Goal: Information Seeking & Learning: Check status

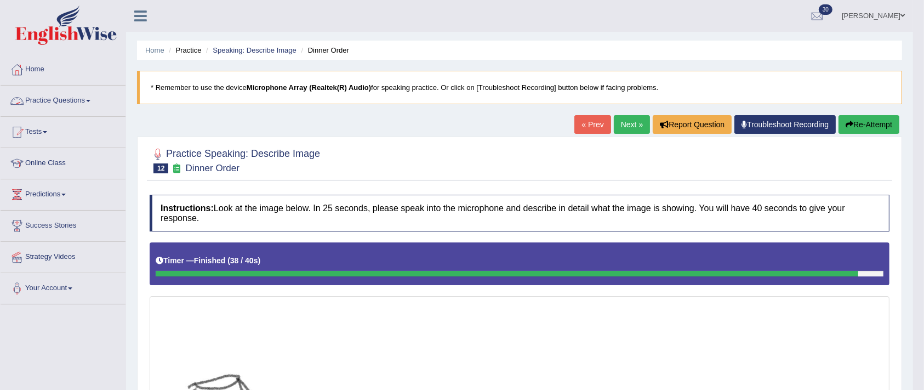
click at [80, 94] on link "Practice Questions" at bounding box center [63, 99] width 125 height 27
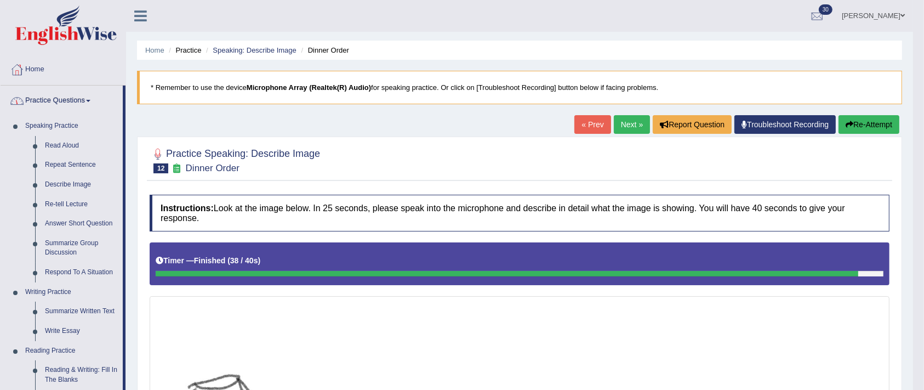
click at [79, 89] on link "Practice Questions" at bounding box center [62, 99] width 122 height 27
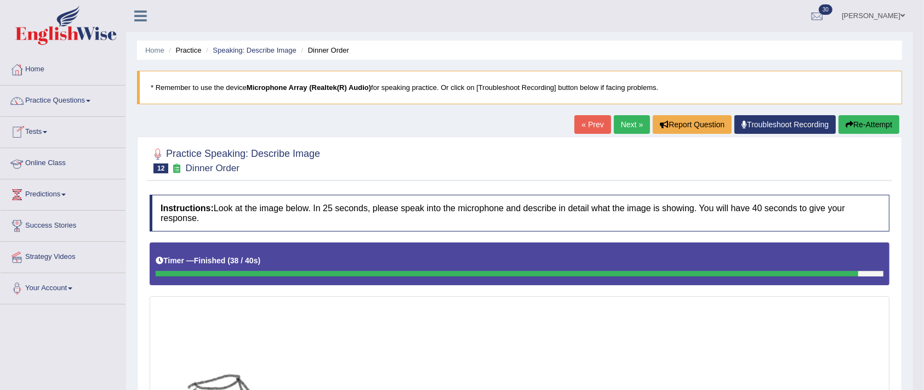
click at [52, 129] on link "Tests" at bounding box center [63, 130] width 125 height 27
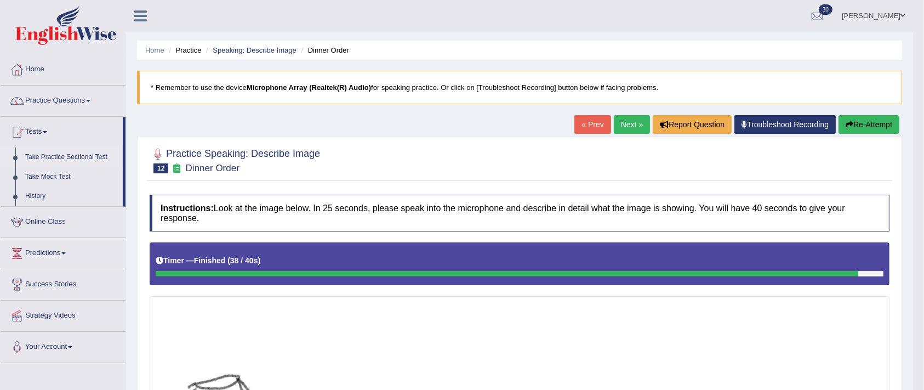
click at [62, 157] on link "Take Practice Sectional Test" at bounding box center [71, 157] width 103 height 20
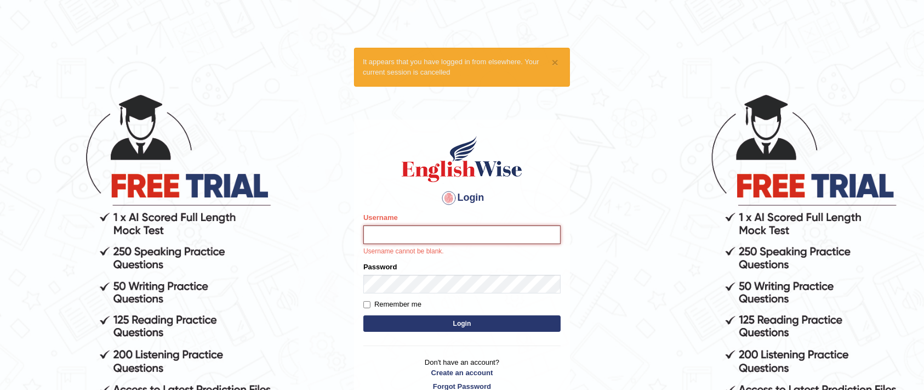
type input "Raji_S"
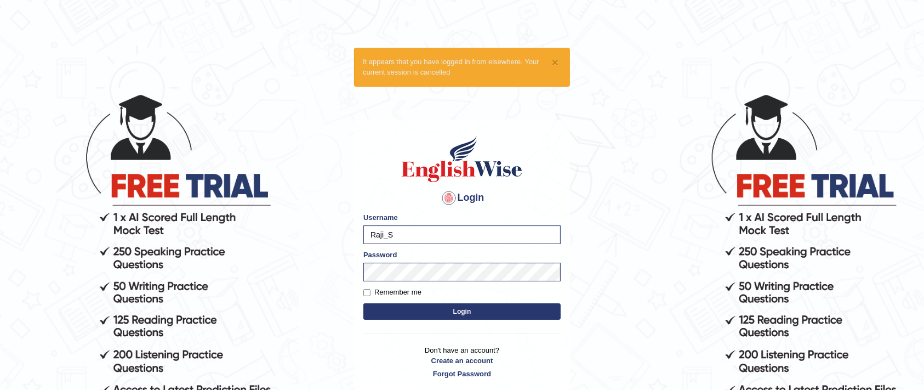
click at [450, 306] on button "Login" at bounding box center [461, 311] width 197 height 16
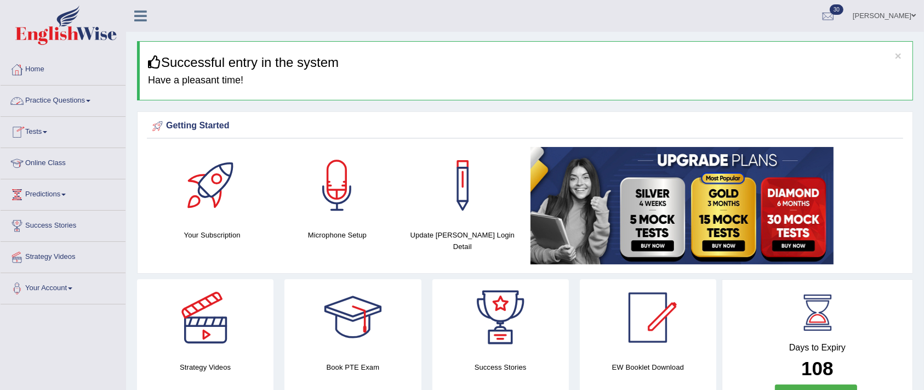
click at [43, 129] on link "Tests" at bounding box center [63, 130] width 125 height 27
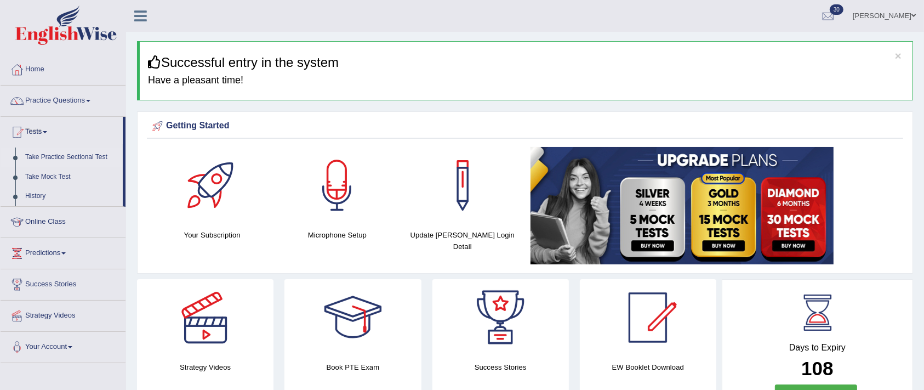
click at [45, 152] on link "Take Practice Sectional Test" at bounding box center [71, 157] width 103 height 20
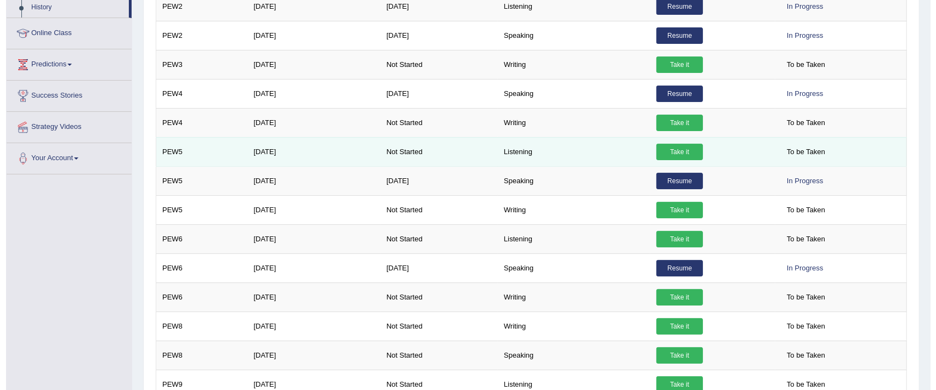
scroll to position [219, 0]
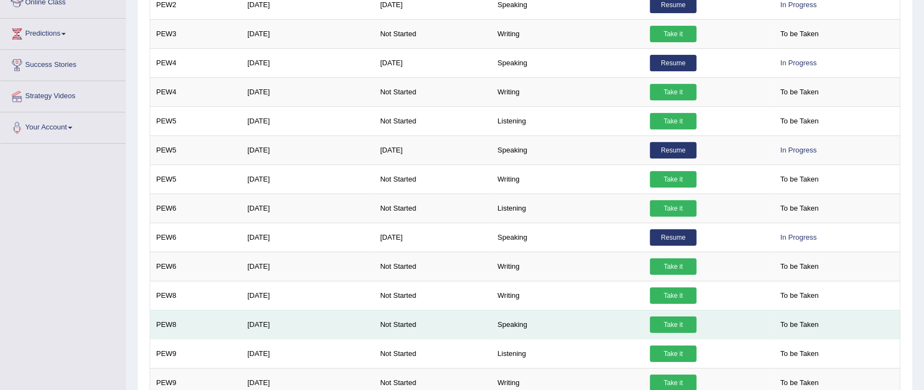
click at [675, 321] on link "Take it" at bounding box center [673, 324] width 47 height 16
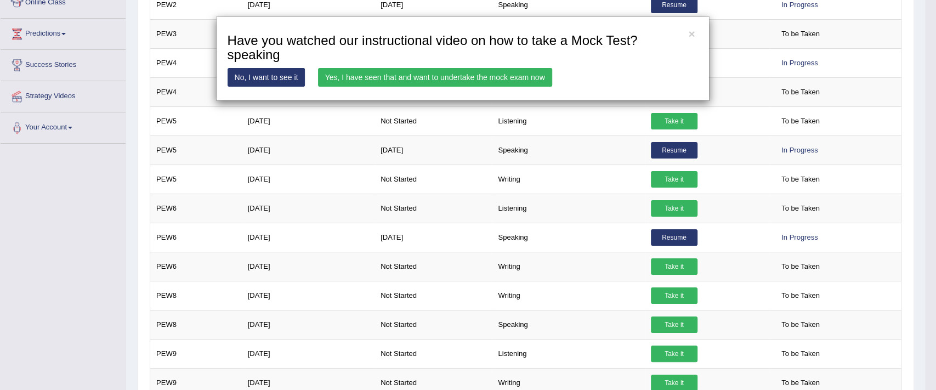
click at [381, 75] on link "Yes, I have seen that and want to undertake the mock exam now" at bounding box center [435, 77] width 234 height 19
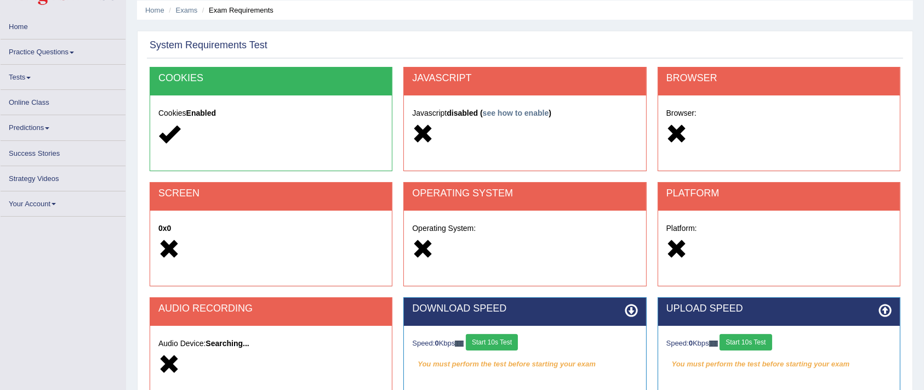
scroll to position [185, 0]
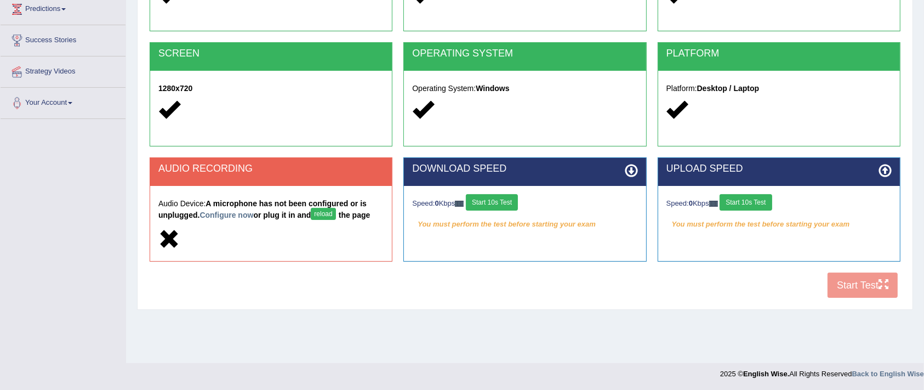
click at [509, 200] on button "Start 10s Test" at bounding box center [492, 202] width 52 height 16
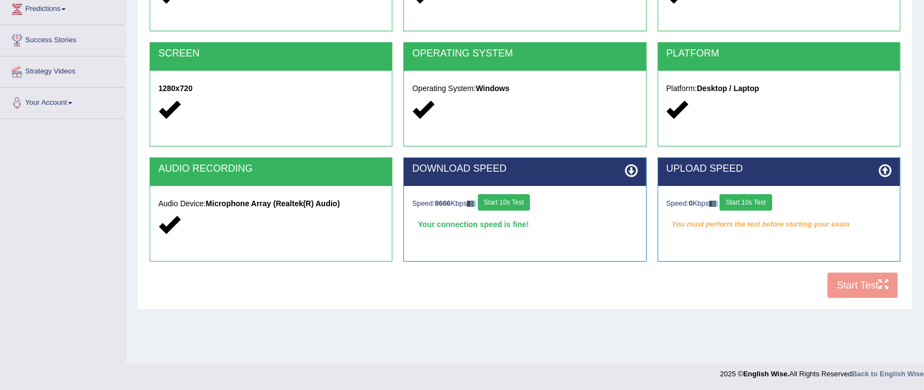
click at [753, 204] on button "Start 10s Test" at bounding box center [746, 202] width 52 height 16
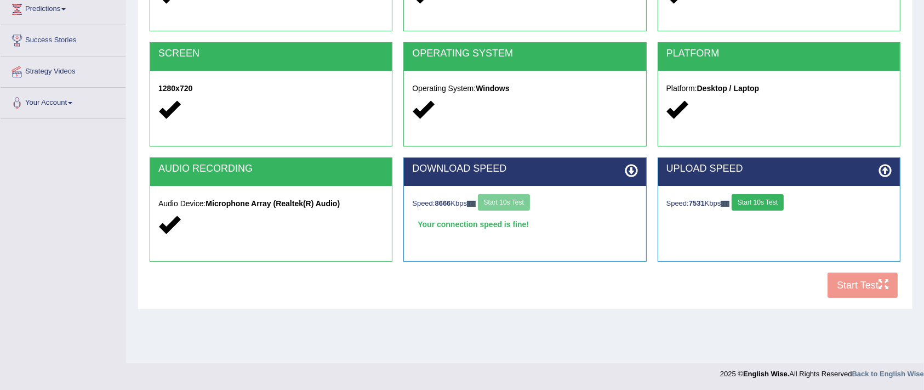
click at [536, 320] on div "Home Exams Exam Requirements System Requirements Test COOKIES Cookies Enabled J…" at bounding box center [525, 89] width 798 height 548
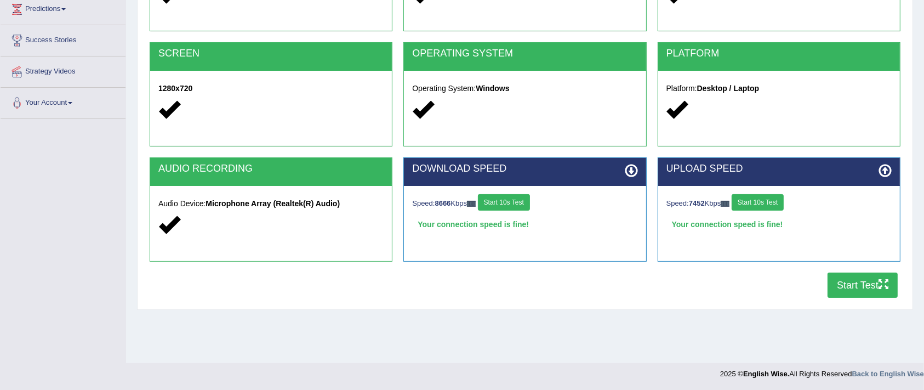
click at [843, 288] on button "Start Test" at bounding box center [863, 284] width 70 height 25
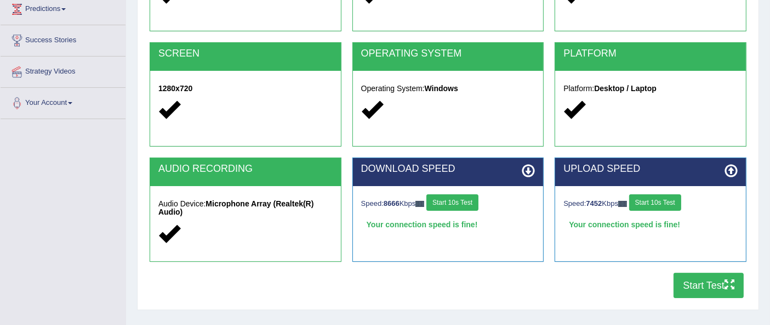
drag, startPoint x: 843, startPoint y: 288, endPoint x: 393, endPoint y: 260, distance: 450.9
click at [393, 260] on div "DOWNLOAD SPEED Speed: 8666 Kbps Start 10s Test Your connection speed is fine! S…" at bounding box center [448, 209] width 192 height 104
click at [702, 289] on button "Start Test" at bounding box center [709, 284] width 70 height 25
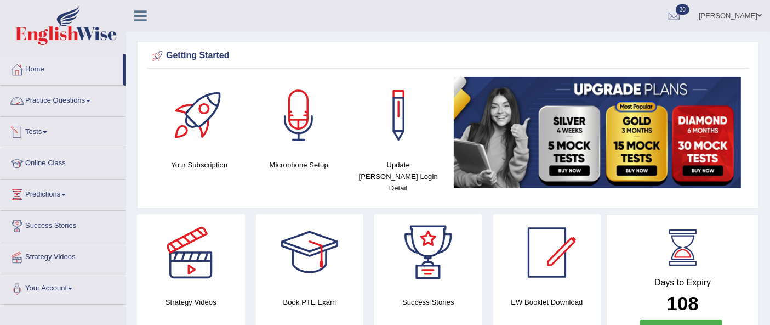
click at [49, 98] on link "Practice Questions" at bounding box center [63, 99] width 125 height 27
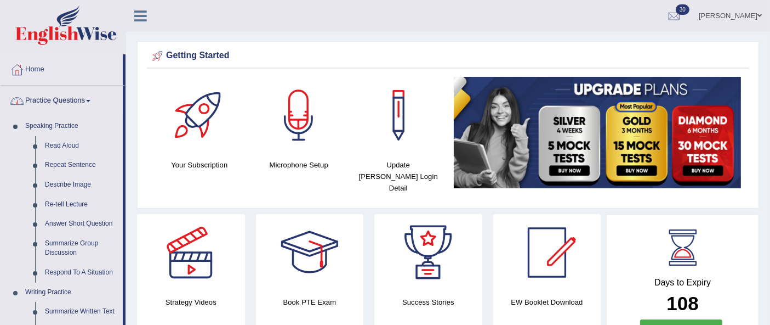
click at [49, 98] on link "Practice Questions" at bounding box center [62, 99] width 122 height 27
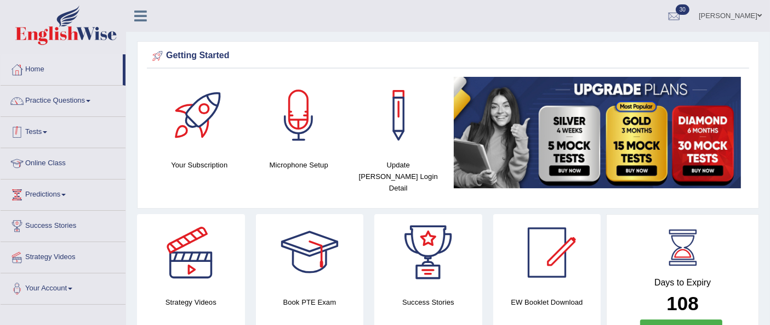
click at [48, 129] on link "Tests" at bounding box center [63, 130] width 125 height 27
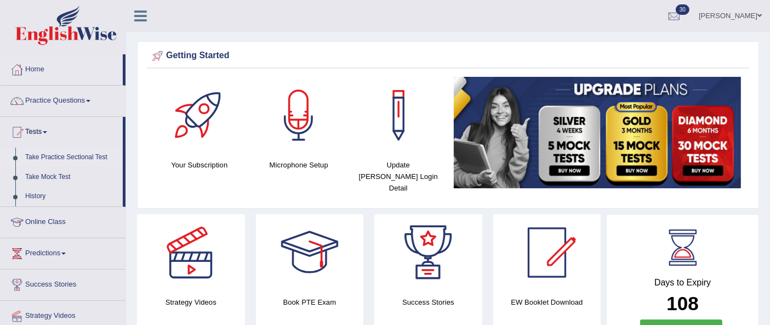
click at [61, 157] on link "Take Practice Sectional Test" at bounding box center [71, 157] width 103 height 20
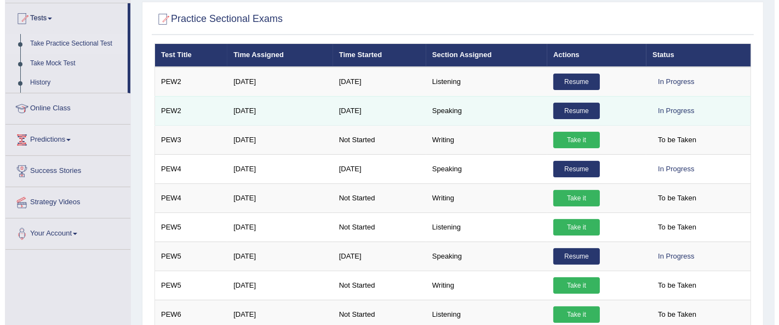
scroll to position [122, 0]
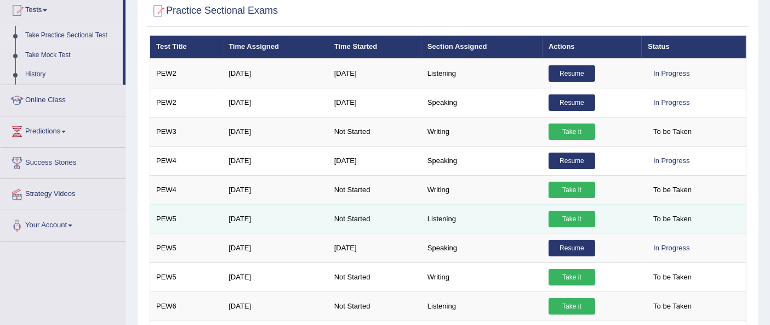
click at [573, 212] on link "Take it" at bounding box center [572, 218] width 47 height 16
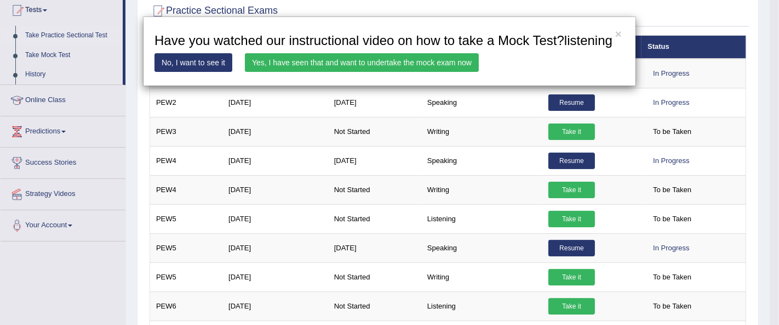
click at [280, 59] on link "Yes, I have seen that and want to undertake the mock exam now" at bounding box center [362, 62] width 234 height 19
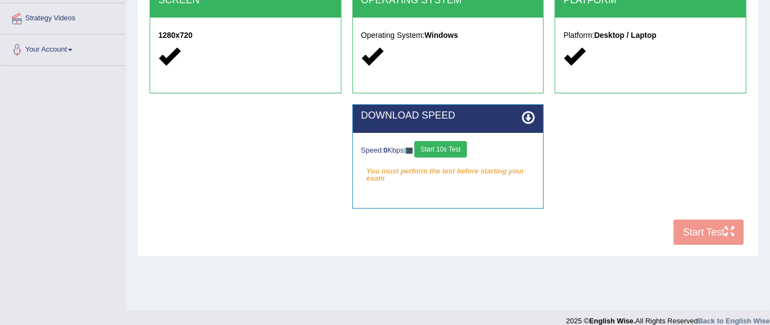
scroll to position [243, 0]
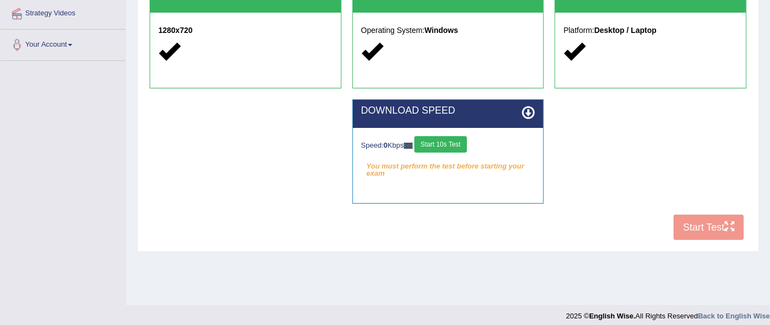
click at [442, 146] on button "Start 10s Test" at bounding box center [440, 144] width 52 height 16
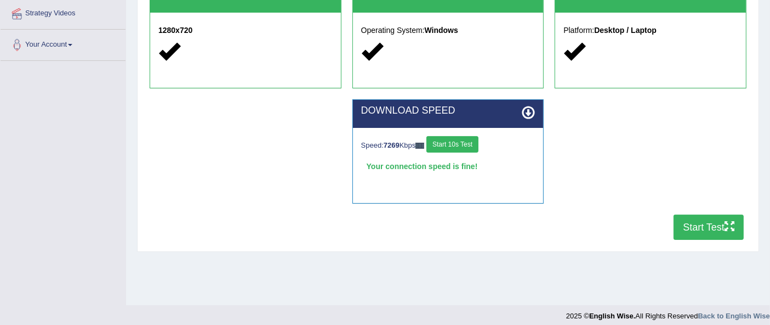
click at [702, 227] on button "Start Test" at bounding box center [709, 226] width 70 height 25
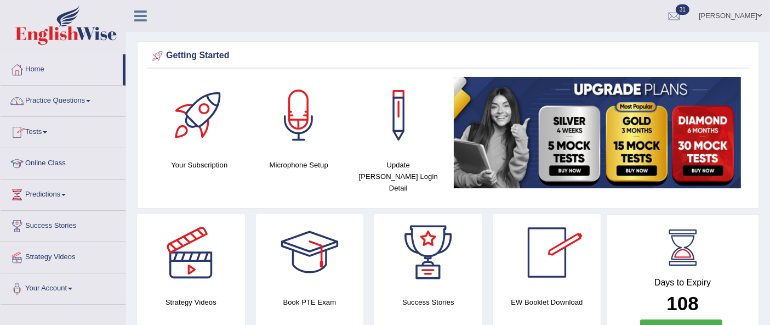
click at [34, 133] on link "Tests" at bounding box center [63, 130] width 125 height 27
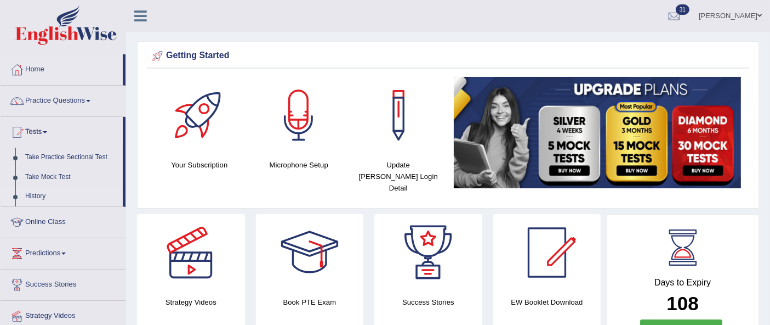
click at [42, 193] on link "History" at bounding box center [71, 196] width 103 height 20
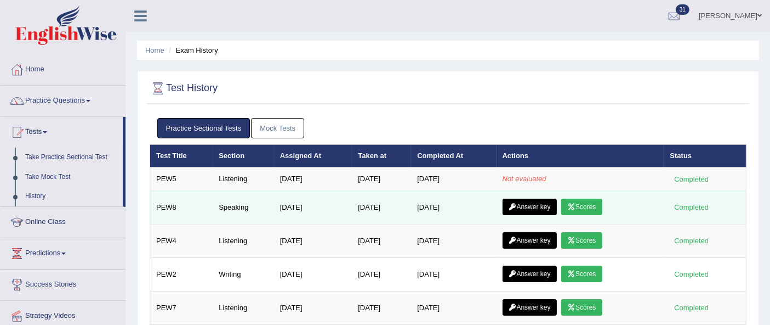
click at [571, 201] on link "Scores" at bounding box center [581, 206] width 41 height 16
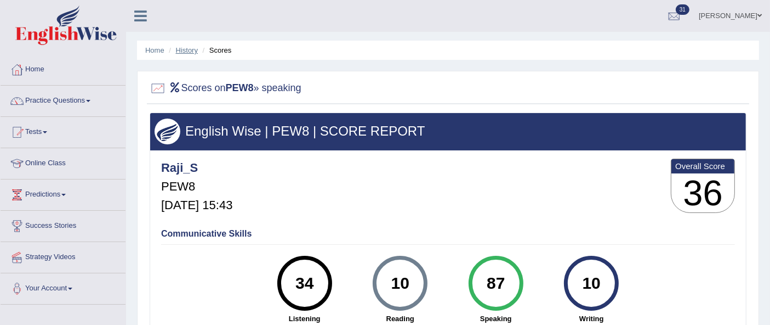
click at [189, 52] on link "History" at bounding box center [187, 50] width 22 height 8
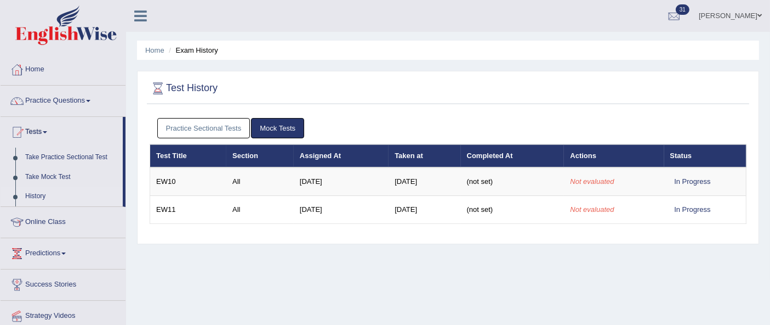
click at [200, 122] on link "Practice Sectional Tests" at bounding box center [203, 128] width 93 height 20
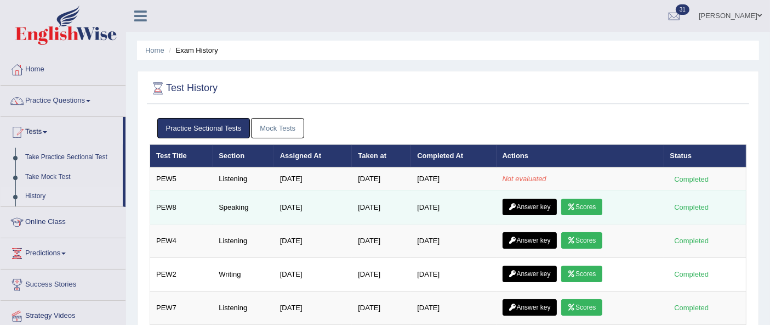
click at [547, 204] on link "Answer key" at bounding box center [530, 206] width 54 height 16
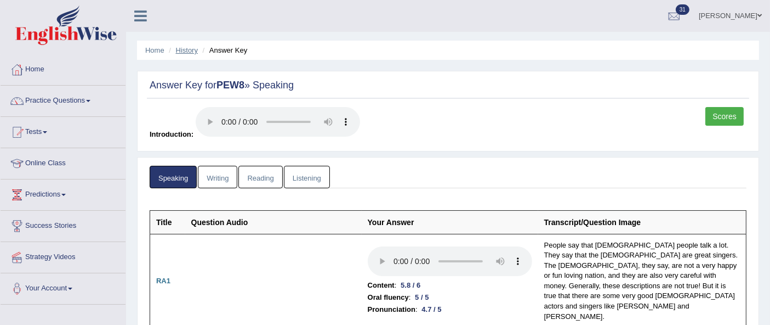
click at [177, 48] on link "History" at bounding box center [187, 50] width 22 height 8
click at [73, 105] on link "Practice Questions" at bounding box center [63, 99] width 125 height 27
